Goal: Check status

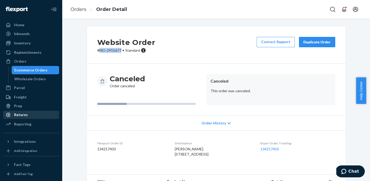
click at [19, 114] on div "Returns" at bounding box center [21, 114] width 14 height 5
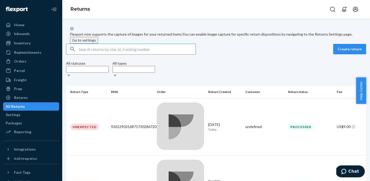
click at [109, 54] on input "text" at bounding box center [137, 49] width 117 height 10
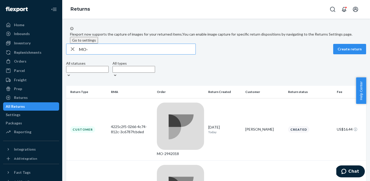
paste input "2770274"
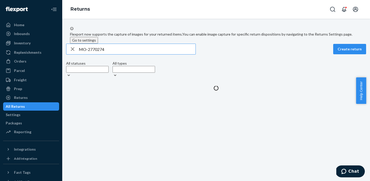
type input "MO-2770274"
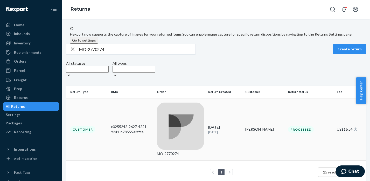
click at [178, 151] on div "MO-2770274" at bounding box center [180, 153] width 47 height 5
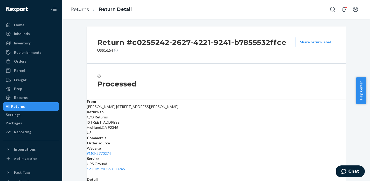
scroll to position [132, 0]
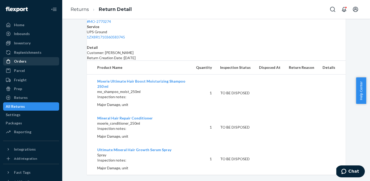
click at [20, 61] on div "Orders" at bounding box center [20, 61] width 12 height 5
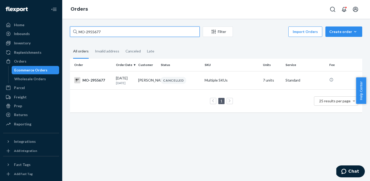
drag, startPoint x: 105, startPoint y: 33, endPoint x: 75, endPoint y: 32, distance: 29.6
click at [75, 32] on div "MO-2955677" at bounding box center [135, 31] width 130 height 10
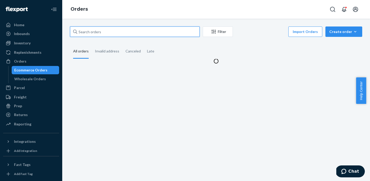
paste input "MO-3001288"
type input "MO-3001288"
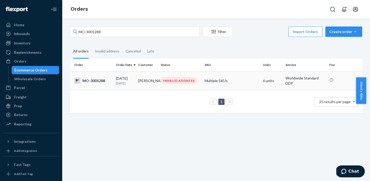
click at [173, 79] on div "INVALID ADDRESS" at bounding box center [179, 80] width 36 height 7
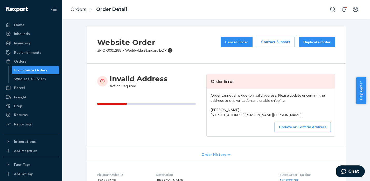
click at [297, 132] on button "Update or Confirm Address" at bounding box center [302, 127] width 56 height 10
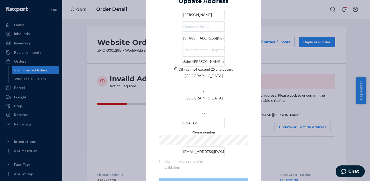
click at [287, 115] on div "× Update Address [PERSON_NAME] [STREET_ADDRESS][PERSON_NAME][PERSON_NAME] canno…" at bounding box center [185, 90] width 370 height 181
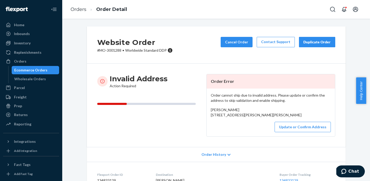
drag, startPoint x: 209, startPoint y: 115, endPoint x: 286, endPoint y: 125, distance: 77.8
click at [286, 117] on div "[PERSON_NAME] [STREET_ADDRESS][PERSON_NAME][PERSON_NAME]" at bounding box center [271, 112] width 120 height 10
copy span "[STREET_ADDRESS][PERSON_NAME][PERSON_NAME]"
click at [306, 132] on button "Update or Confirm Address" at bounding box center [302, 127] width 56 height 10
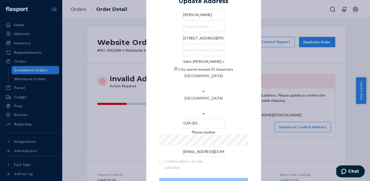
click at [342, 116] on div "× Update Address [PERSON_NAME] [STREET_ADDRESS][PERSON_NAME][PERSON_NAME] canno…" at bounding box center [185, 90] width 370 height 181
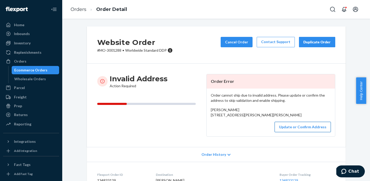
click at [289, 132] on button "Update or Confirm Address" at bounding box center [302, 127] width 56 height 10
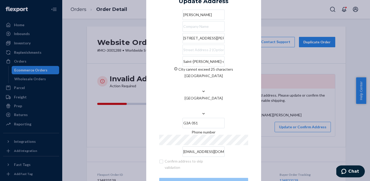
click at [294, 107] on div "× Update Address [PERSON_NAME] [STREET_ADDRESS][PERSON_NAME][PERSON_NAME] canno…" at bounding box center [185, 90] width 370 height 181
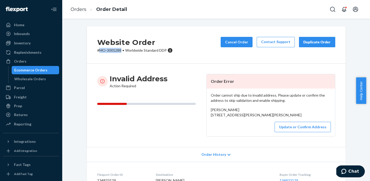
drag, startPoint x: 119, startPoint y: 51, endPoint x: 97, endPoint y: 51, distance: 21.8
click at [97, 51] on p "# MO-3001288 • Worldwide Standard DDP" at bounding box center [134, 50] width 75 height 5
copy p "MO-3001288"
click at [79, 8] on link "Orders" at bounding box center [78, 9] width 16 height 6
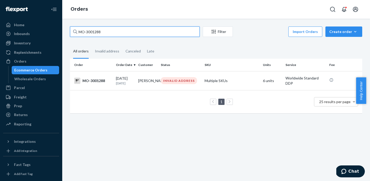
drag, startPoint x: 107, startPoint y: 35, endPoint x: 72, endPoint y: 33, distance: 34.5
click at [72, 33] on input "MO-3001288" at bounding box center [135, 31] width 130 height 10
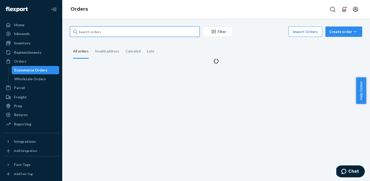
paste input "MO-3002455"
type input "MO-3002455"
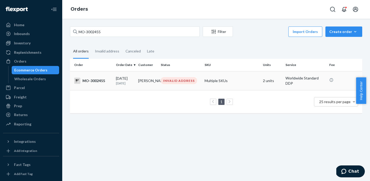
click at [182, 78] on div "INVALID ADDRESS" at bounding box center [179, 80] width 36 height 7
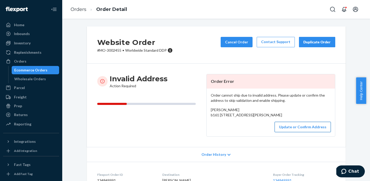
click at [306, 132] on button "Update or Confirm Address" at bounding box center [302, 127] width 56 height 10
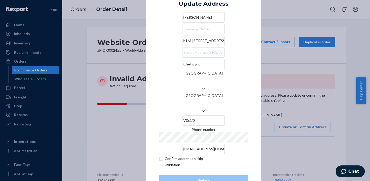
click at [295, 118] on div "× Update Address [PERSON_NAME] b161 [STREET_ADDRESS][PERSON_NAME] Phone number …" at bounding box center [185, 90] width 370 height 181
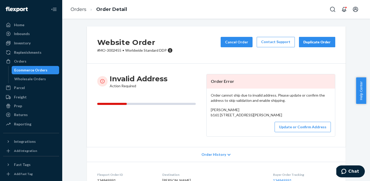
drag, startPoint x: 209, startPoint y: 115, endPoint x: 216, endPoint y: 127, distance: 13.5
click at [216, 117] on div "[PERSON_NAME] b161 [STREET_ADDRESS][PERSON_NAME]" at bounding box center [271, 112] width 120 height 10
copy span "b161 [STREET_ADDRESS][PERSON_NAME]"
click at [112, 52] on p "# MO-3002455 • Worldwide Standard DDP" at bounding box center [134, 50] width 75 height 5
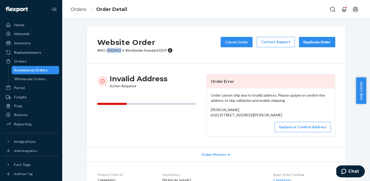
copy p "3002455"
click at [122, 57] on div "Website Order # MO-3002455 • Worldwide Standard DDP Cancel Order Contact Suppor…" at bounding box center [216, 44] width 259 height 37
drag, startPoint x: 119, startPoint y: 50, endPoint x: 98, endPoint y: 51, distance: 20.7
click at [98, 51] on p "# MO-3002455 • Worldwide Standard DDP" at bounding box center [134, 50] width 75 height 5
copy p "MO-3002455"
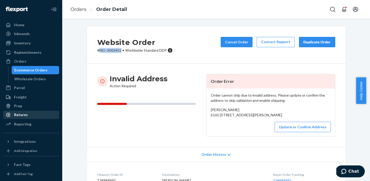
click at [19, 115] on div "Returns" at bounding box center [21, 114] width 14 height 5
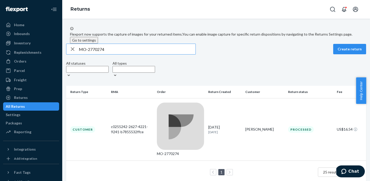
click at [106, 54] on input "MO-2770274" at bounding box center [137, 49] width 117 height 10
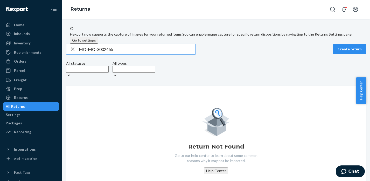
drag, startPoint x: 128, startPoint y: 60, endPoint x: 92, endPoint y: 60, distance: 36.3
click at [92, 54] on input "MO-MO-3002455" at bounding box center [137, 49] width 117 height 10
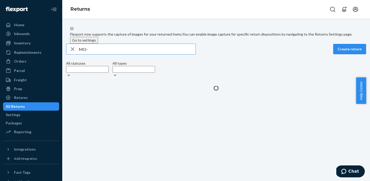
paste input "2774360"
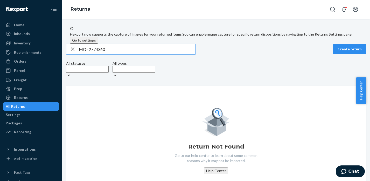
click at [93, 54] on input "MO- 2774360" at bounding box center [137, 49] width 117 height 10
type input "MO-2774360"
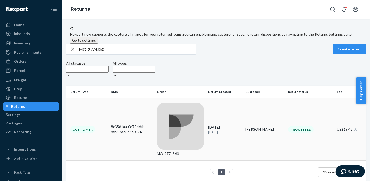
click at [177, 118] on td "MO-2774360" at bounding box center [180, 129] width 51 height 62
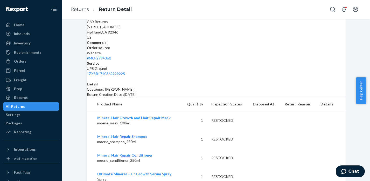
scroll to position [110, 0]
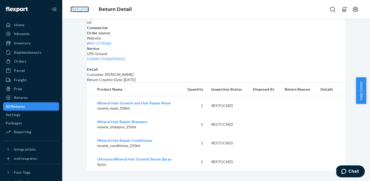
click at [82, 10] on link "Returns" at bounding box center [79, 9] width 18 height 6
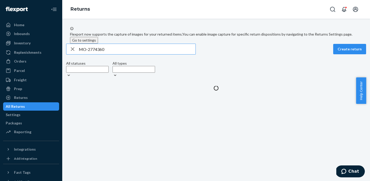
click at [97, 54] on input "MO-2774360" at bounding box center [137, 49] width 117 height 10
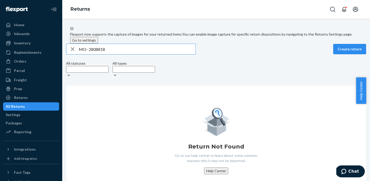
click at [93, 54] on input "MO- 2808818" at bounding box center [137, 49] width 117 height 10
type input "MO-2808818"
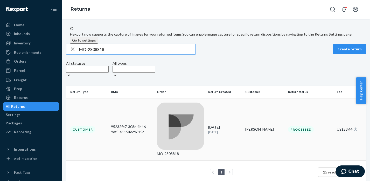
click at [166, 151] on div "MO-2808818" at bounding box center [180, 153] width 47 height 5
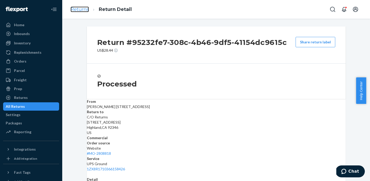
click at [76, 11] on link "Returns" at bounding box center [79, 9] width 18 height 6
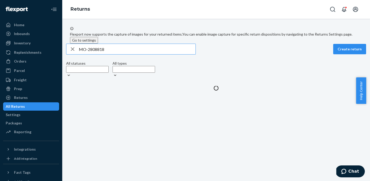
click at [94, 54] on input "MO-2808818" at bounding box center [137, 49] width 117 height 10
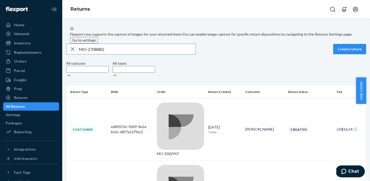
type input "MO-2708882"
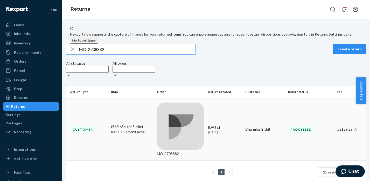
click at [163, 105] on td "MO-2708882" at bounding box center [180, 129] width 51 height 62
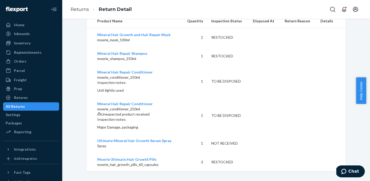
scroll to position [183, 0]
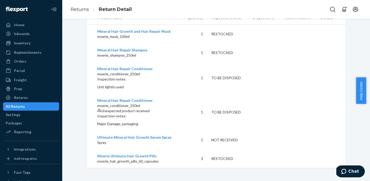
click at [84, 12] on li "Returns" at bounding box center [79, 9] width 18 height 7
click at [83, 9] on link "Returns" at bounding box center [79, 9] width 18 height 6
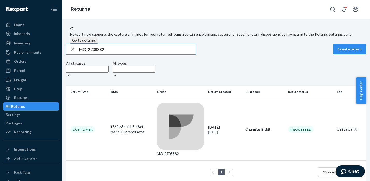
click at [102, 54] on input "MO-2708882" at bounding box center [137, 49] width 117 height 10
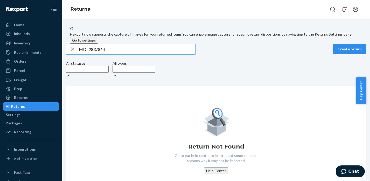
click at [90, 54] on input "MO- 2837864" at bounding box center [137, 49] width 117 height 10
type input "MO-2837864"
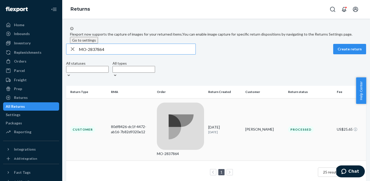
click at [176, 151] on div "MO-2837864" at bounding box center [180, 153] width 47 height 5
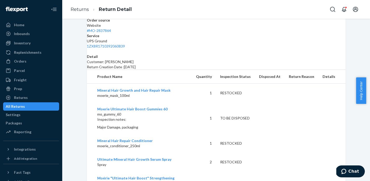
scroll to position [147, 0]
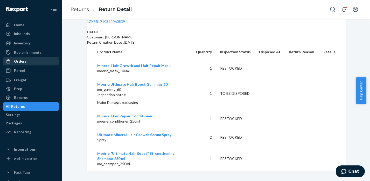
click at [21, 62] on div "Orders" at bounding box center [20, 61] width 12 height 5
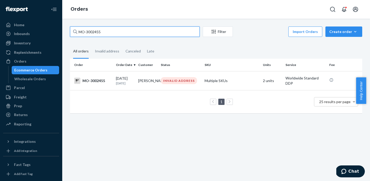
drag, startPoint x: 103, startPoint y: 32, endPoint x: 76, endPoint y: 31, distance: 26.2
click at [76, 31] on div "MO-3002455" at bounding box center [135, 31] width 130 height 10
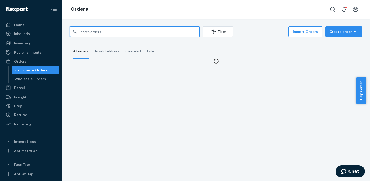
paste input "MO-3001288"
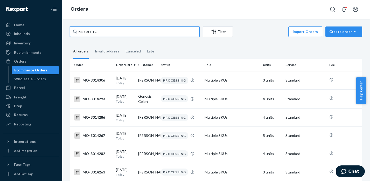
type input "MO-3001288"
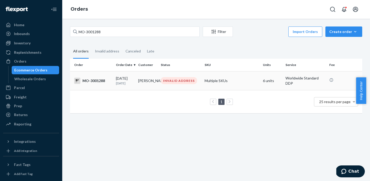
click at [193, 81] on div "INVALID ADDRESS" at bounding box center [179, 80] width 36 height 7
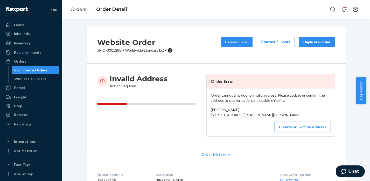
click at [299, 132] on button "Update or Confirm Address" at bounding box center [302, 127] width 56 height 10
